Goal: Participate in discussion

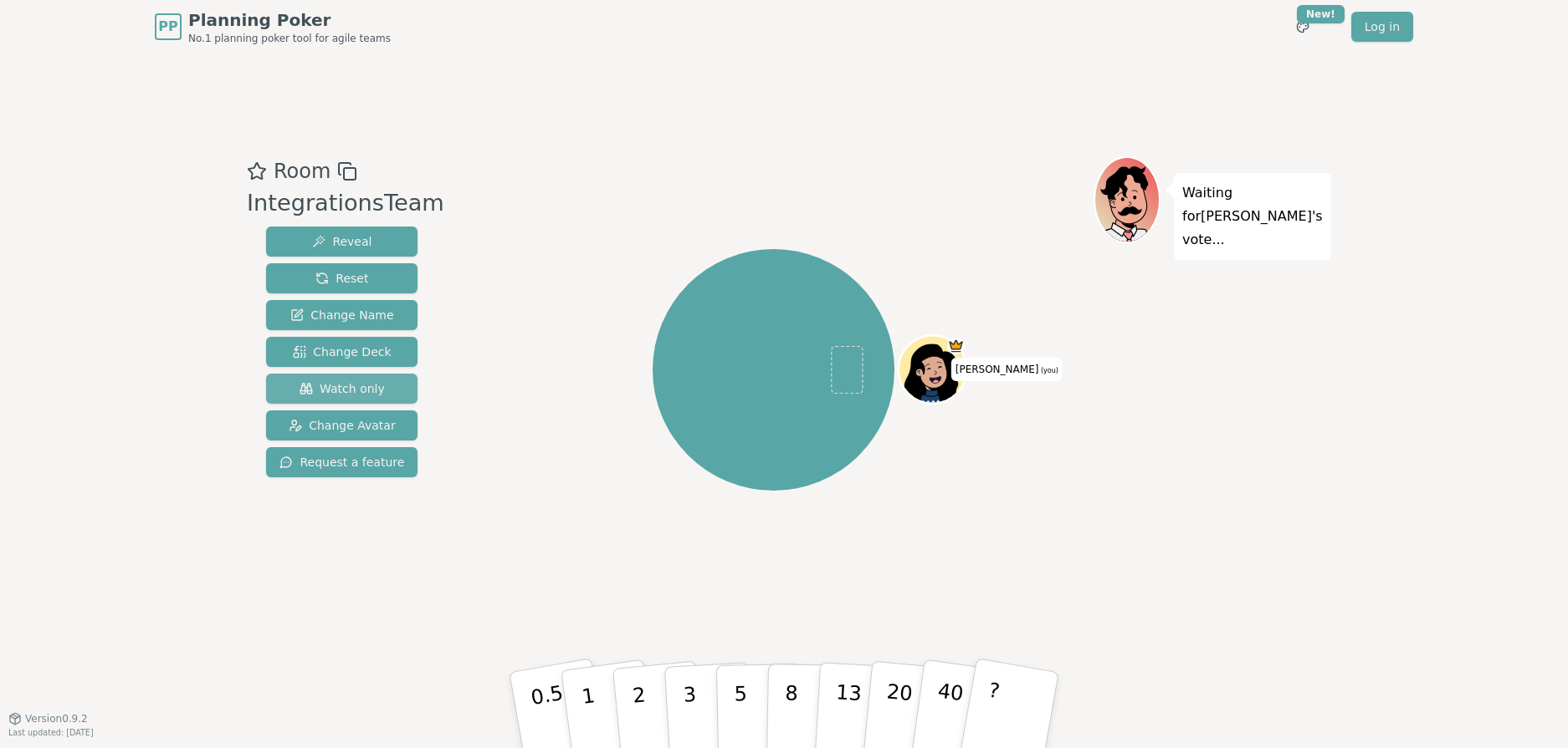
click at [354, 396] on span "Watch only" at bounding box center [342, 388] width 86 height 16
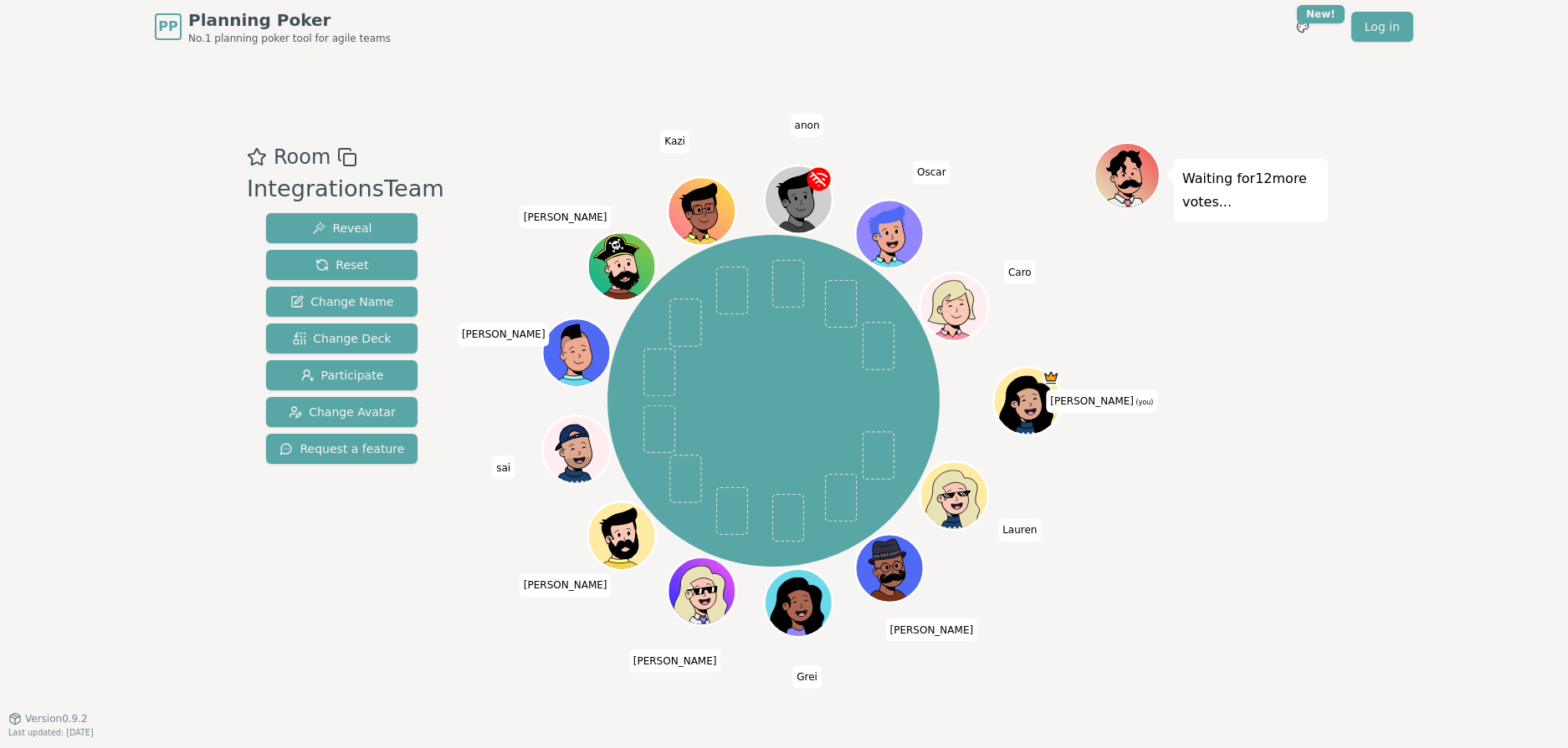
click at [486, 113] on div "Room IntegrationsTeam Reveal Reset Change Name Change Deck Participate Change A…" at bounding box center [784, 386] width 1088 height 665
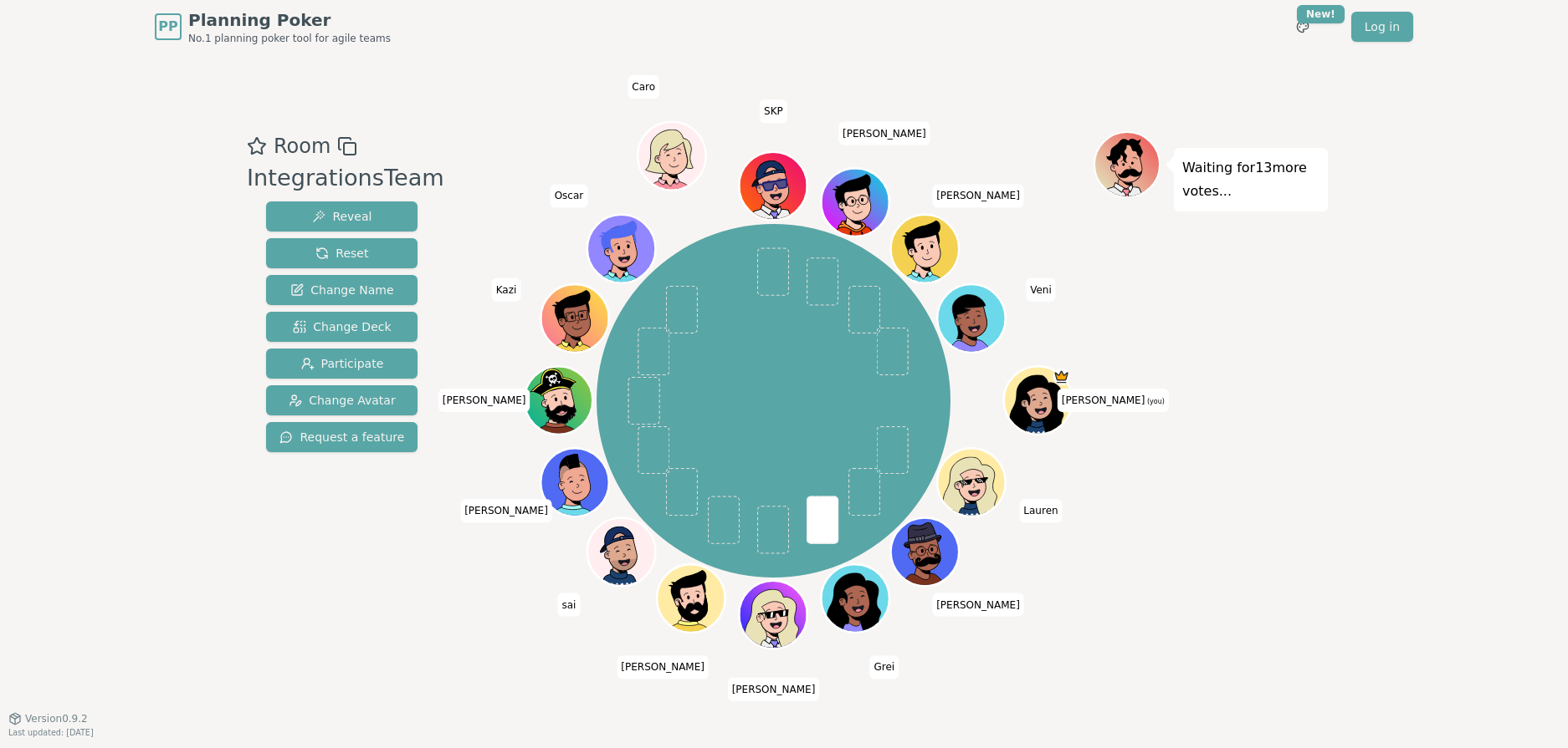
click at [511, 88] on div "Room IntegrationsTeam Reveal Reset Change Name Change Deck Participate Change A…" at bounding box center [784, 386] width 1088 height 665
click at [463, 599] on div "[PERSON_NAME] (you) [PERSON_NAME] [PERSON_NAME] sai [PERSON_NAME] [PERSON_NAME]…" at bounding box center [773, 401] width 640 height 480
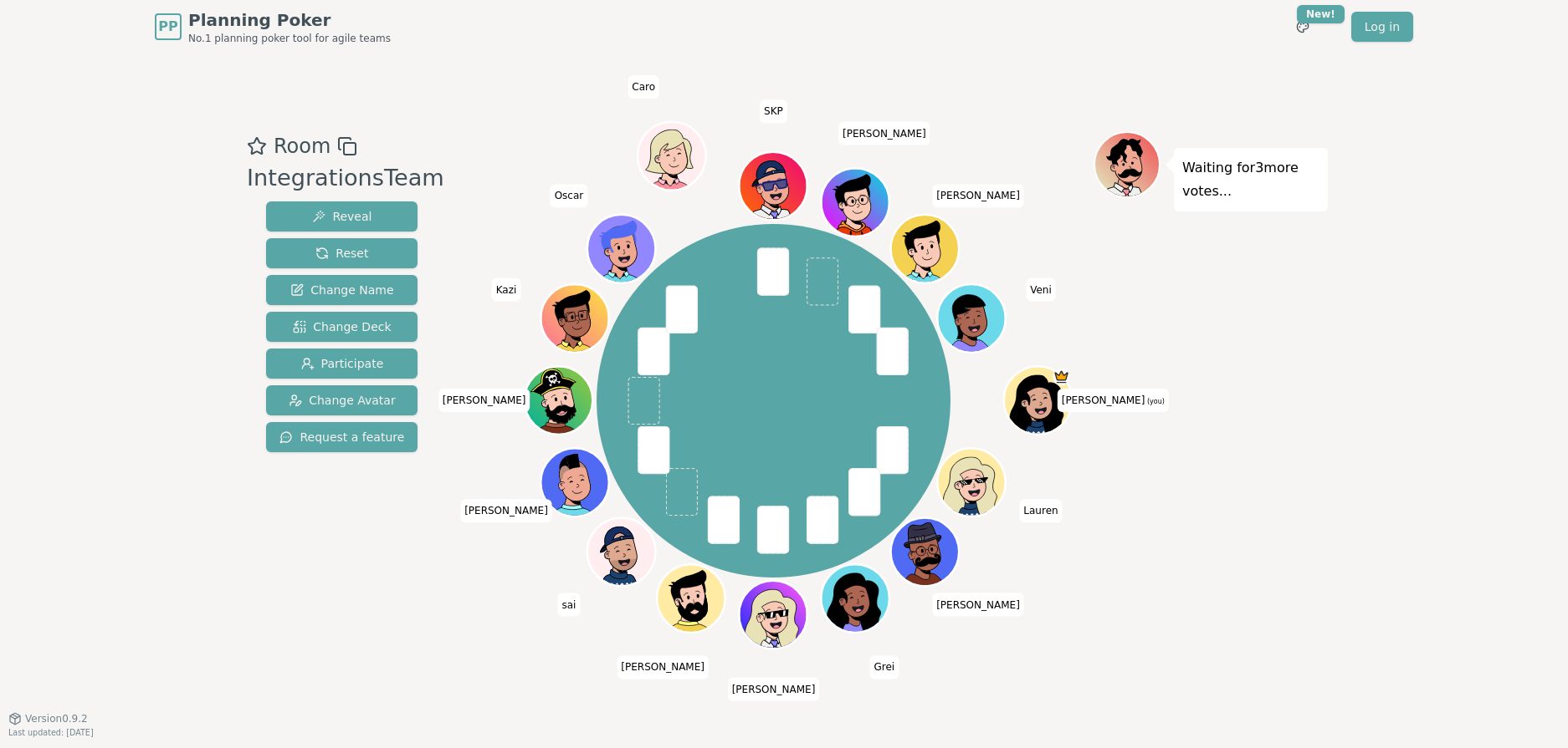
click at [463, 599] on div "[PERSON_NAME] (you) [PERSON_NAME] [PERSON_NAME] sai [PERSON_NAME] [PERSON_NAME]…" at bounding box center [773, 401] width 640 height 480
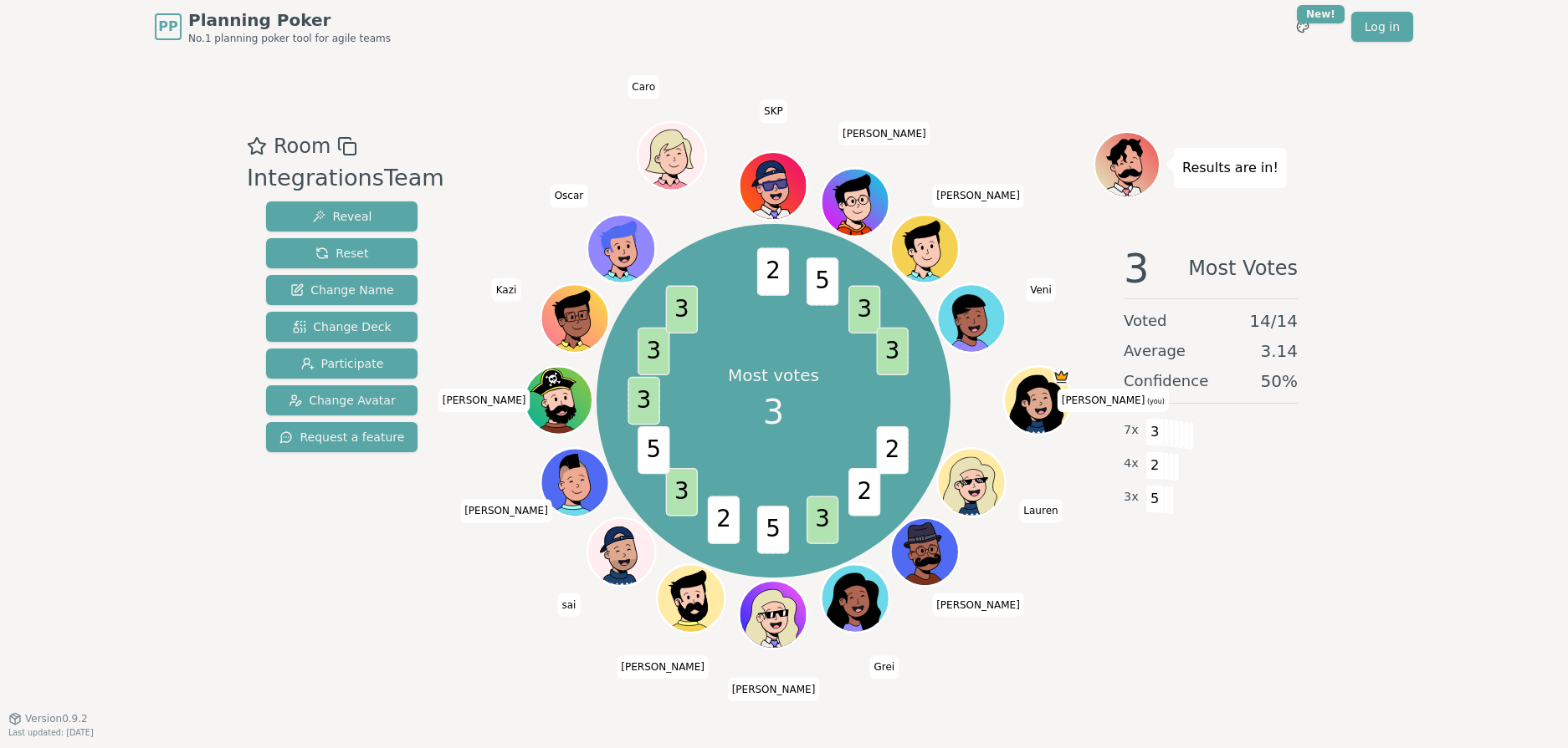
click at [474, 653] on div "Room IntegrationsTeam Reveal Reset Change Name Change Deck Participate Change A…" at bounding box center [784, 386] width 1088 height 665
click at [528, 145] on div at bounding box center [773, 146] width 640 height 30
click at [450, 531] on div "Room IntegrationsTeam Reveal Reset Change Name Change Deck Participate Change A…" at bounding box center [784, 386] width 1088 height 510
click at [1028, 646] on div "Room IntegrationsTeam Reveal Reset Change Name Change Deck Participate Change A…" at bounding box center [784, 386] width 1088 height 665
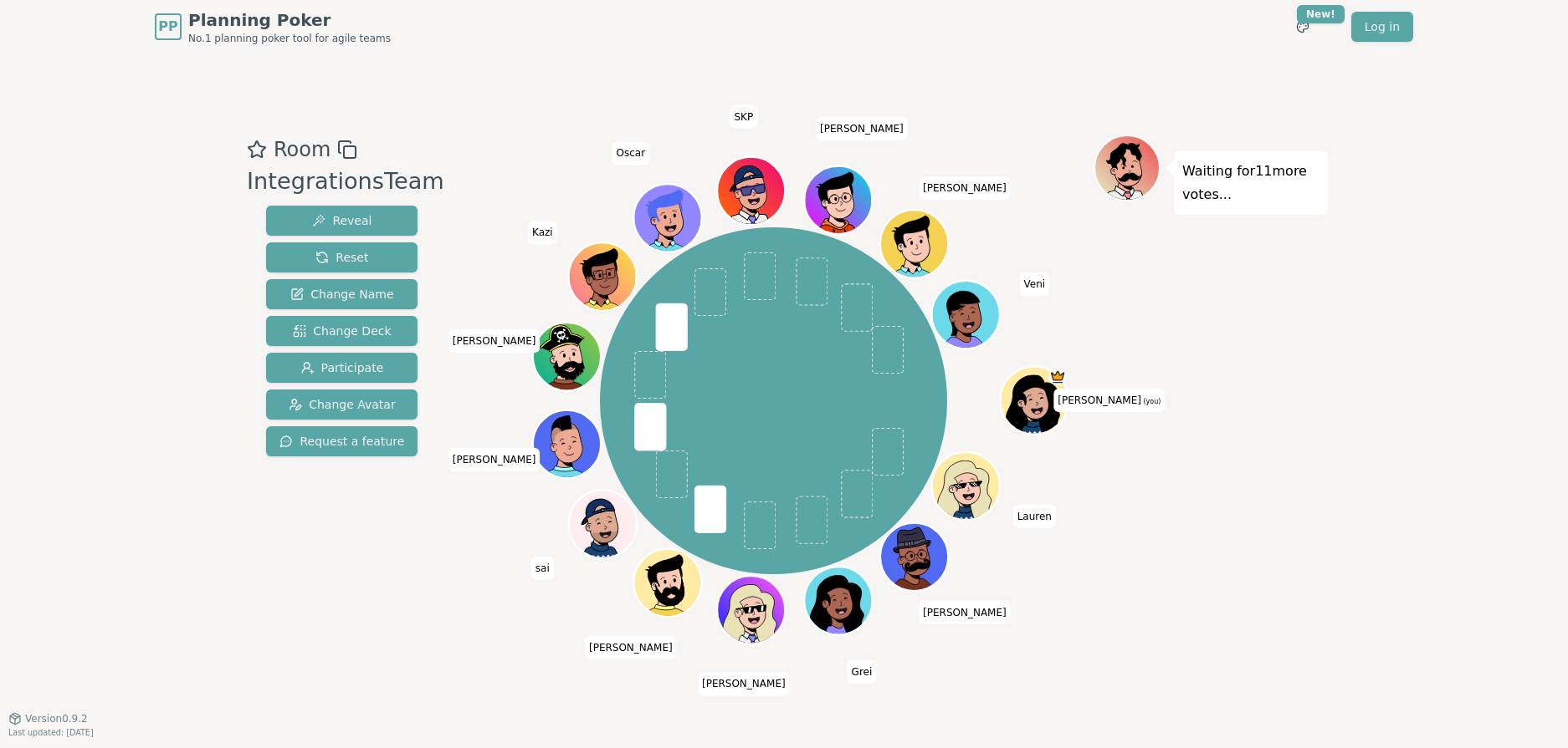
click at [491, 159] on div at bounding box center [773, 149] width 640 height 30
click at [454, 569] on div "[PERSON_NAME] (you) [PERSON_NAME] [PERSON_NAME] sai [PERSON_NAME] [PERSON_NAME]…" at bounding box center [773, 401] width 640 height 473
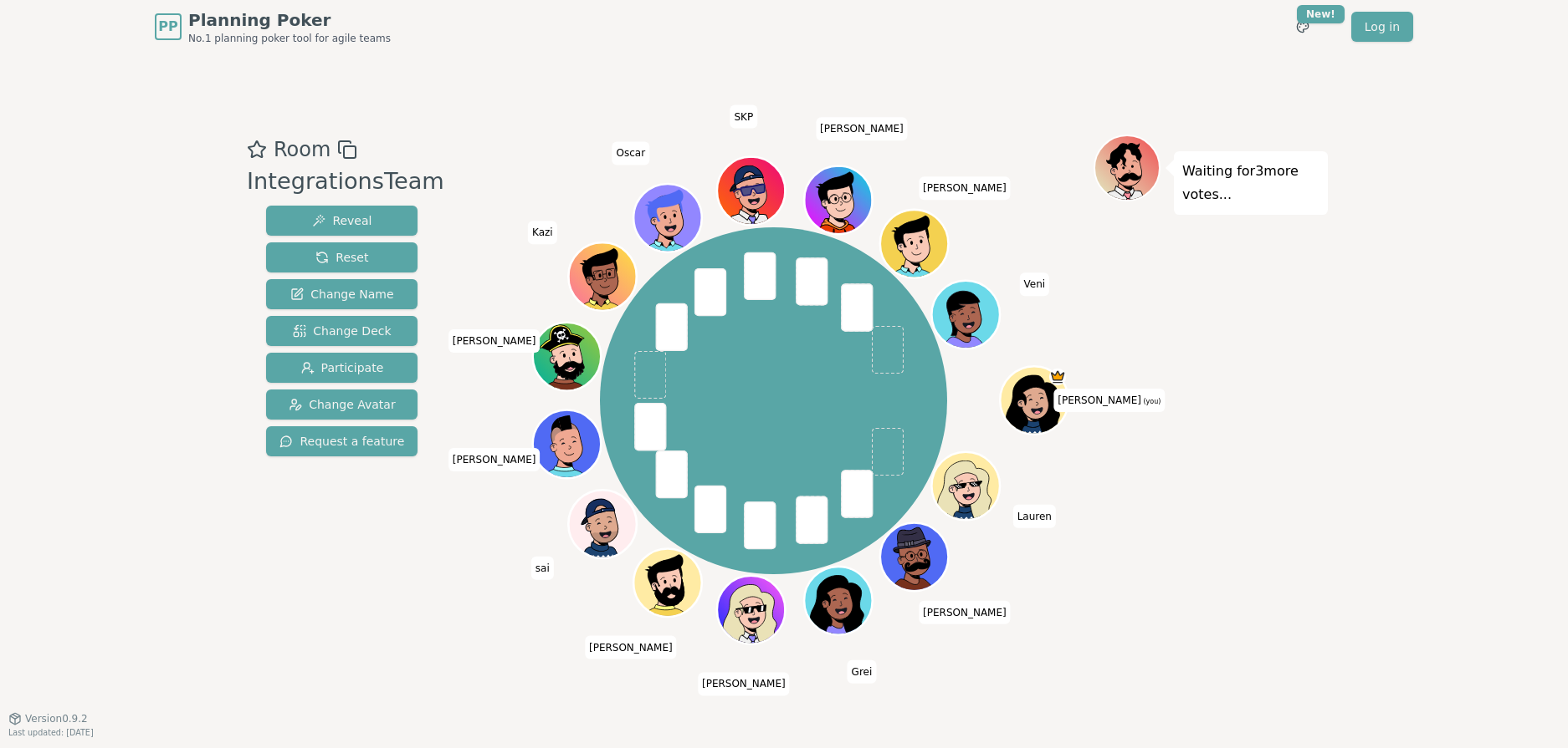
click at [451, 571] on div "Room IntegrationsTeam Reveal Reset Change Name Change Deck Participate Change A…" at bounding box center [784, 385] width 1088 height 502
click at [450, 552] on div "Room IntegrationsTeam Reveal Reset Change Name Change Deck Participate Change A…" at bounding box center [784, 385] width 1088 height 502
click at [490, 154] on div at bounding box center [773, 149] width 640 height 30
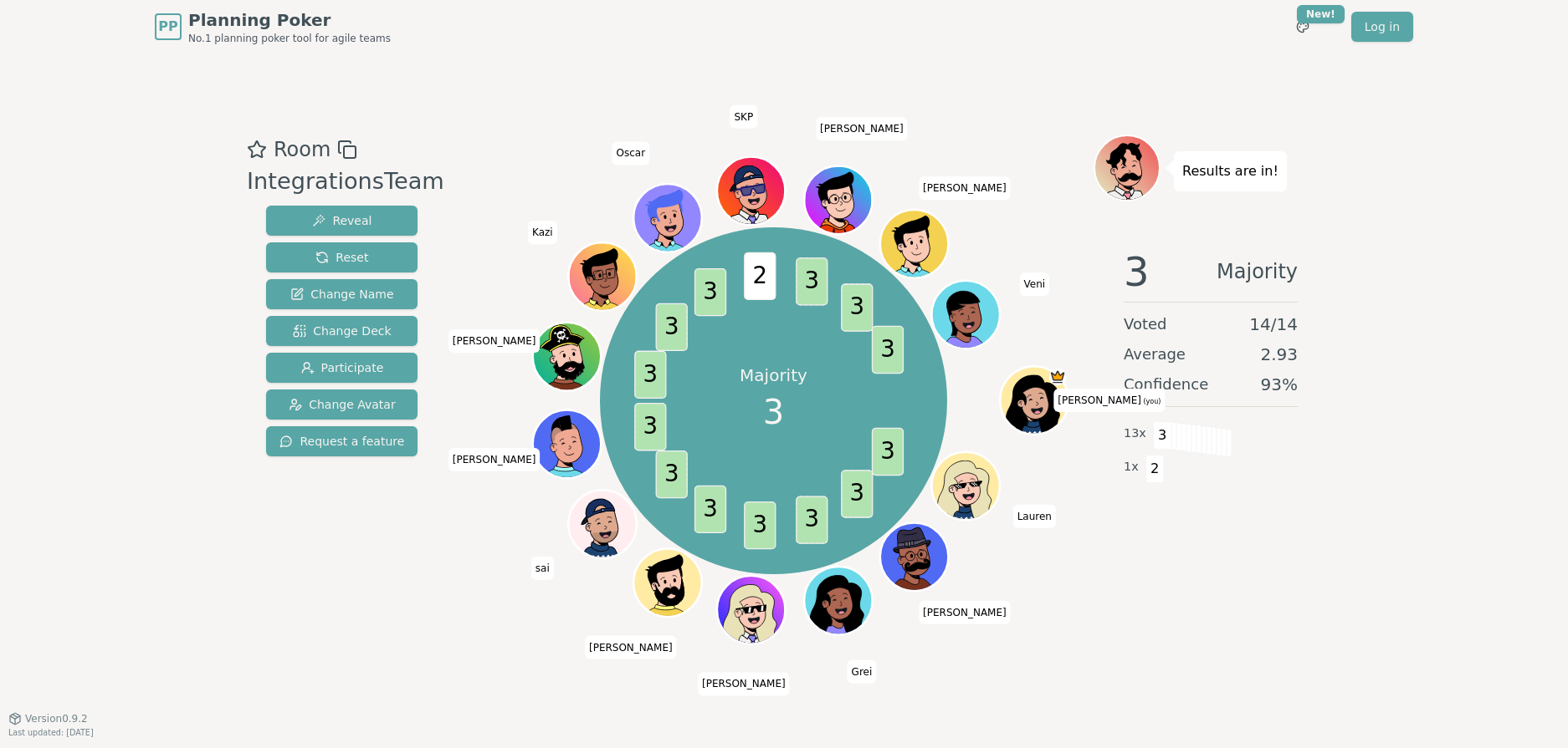
click at [489, 134] on div at bounding box center [773, 149] width 640 height 30
